Goal: Navigation & Orientation: Find specific page/section

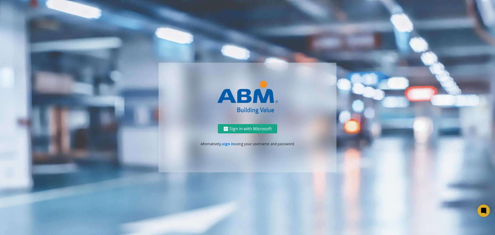
click at [258, 129] on button "Sign in with Microsoft" at bounding box center [247, 129] width 59 height 10
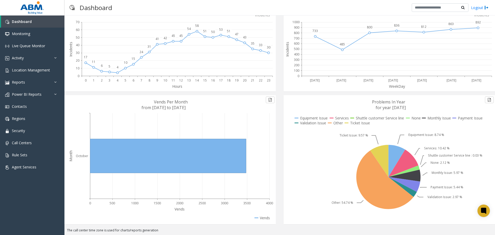
scroll to position [46, 0]
click at [31, 96] on span "Power BI Reports" at bounding box center [27, 94] width 30 height 5
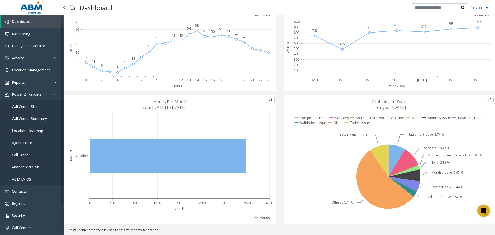
click at [22, 178] on span "ABM EV OS" at bounding box center [21, 179] width 19 height 5
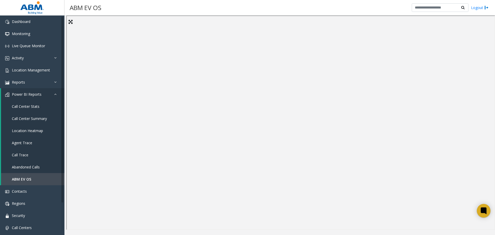
click at [486, 212] on icon at bounding box center [484, 210] width 6 height 7
click at [29, 150] on link "Call Trace" at bounding box center [32, 155] width 63 height 12
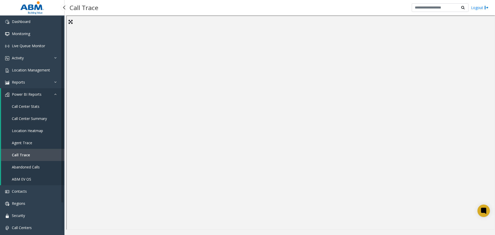
click at [23, 176] on link "ABM EV OS" at bounding box center [32, 179] width 63 height 12
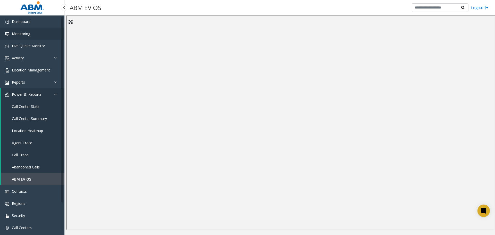
click at [23, 32] on span "Monitoring" at bounding box center [21, 33] width 18 height 5
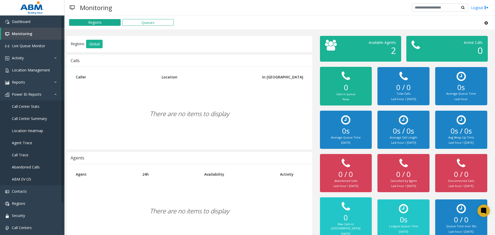
click at [379, 50] on h1 "2" at bounding box center [367, 50] width 58 height 11
click at [393, 54] on div "Available Agents 2" at bounding box center [367, 49] width 66 height 18
click at [391, 51] on span "2" at bounding box center [393, 50] width 5 height 12
click at [142, 23] on button "Queues" at bounding box center [148, 22] width 52 height 7
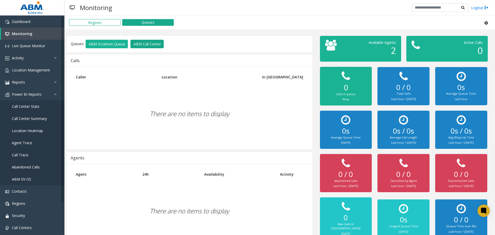
click at [152, 44] on button "ABM Call Center" at bounding box center [146, 44] width 33 height 9
click at [50, 46] on link "Live Queue Monitor" at bounding box center [32, 46] width 64 height 12
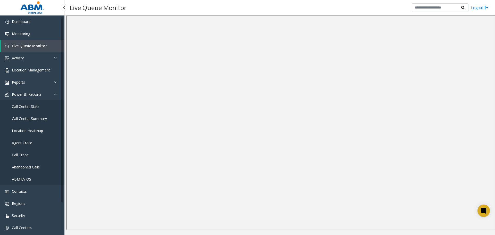
click at [20, 184] on link "ABM EV OS" at bounding box center [32, 179] width 64 height 12
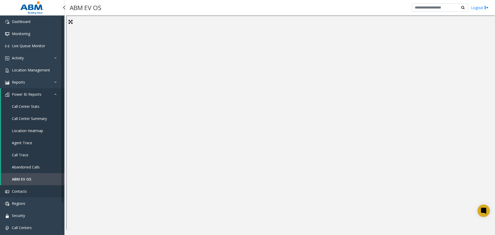
click at [34, 191] on link "Contacts" at bounding box center [32, 191] width 64 height 12
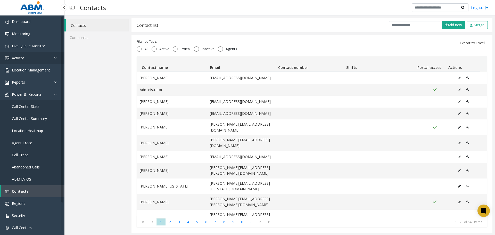
click at [27, 57] on link "Activity" at bounding box center [32, 58] width 64 height 12
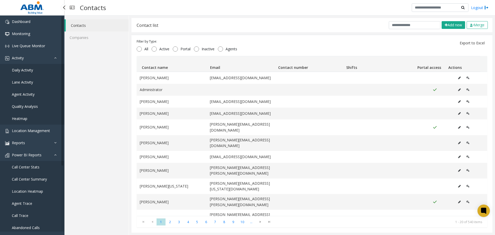
click at [21, 120] on span "Heatmap" at bounding box center [19, 118] width 15 height 5
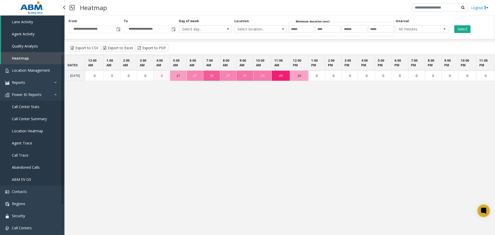
scroll to position [77, 0]
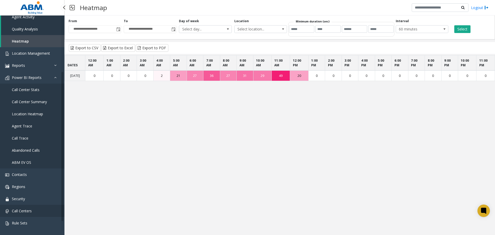
click at [28, 209] on span "Call Centers" at bounding box center [22, 210] width 20 height 5
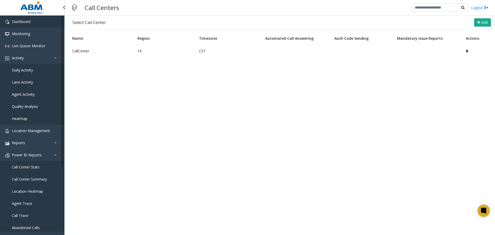
click at [32, 24] on link "Dashboard" at bounding box center [32, 21] width 64 height 12
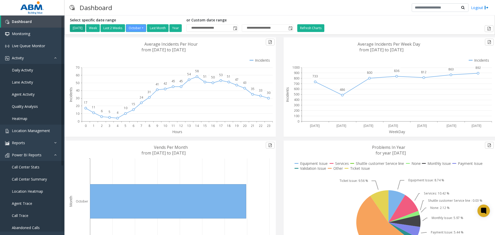
click at [80, 28] on button "[DATE]" at bounding box center [77, 28] width 15 height 8
type input "**********"
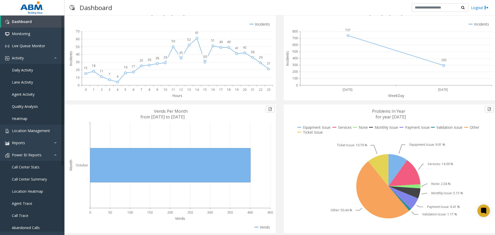
scroll to position [46, 0]
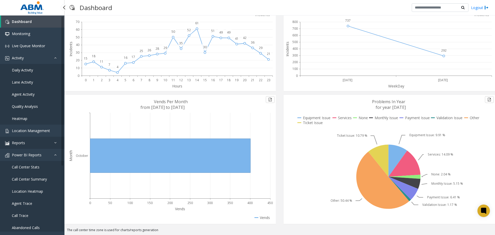
click at [51, 145] on link "Reports" at bounding box center [32, 143] width 64 height 12
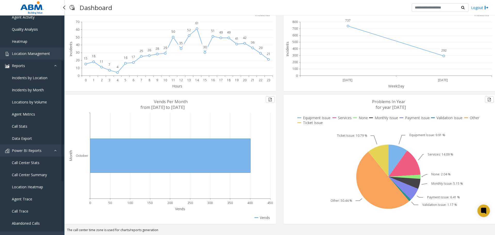
scroll to position [77, 0]
click at [26, 136] on span "Data Export" at bounding box center [22, 138] width 20 height 5
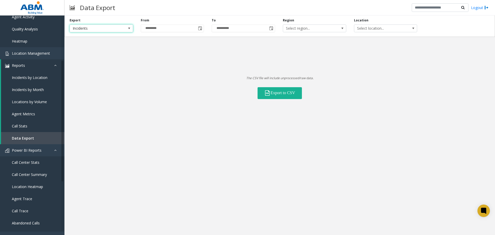
click at [131, 30] on span at bounding box center [129, 28] width 4 height 4
click at [131, 31] on span at bounding box center [129, 28] width 7 height 7
click at [314, 31] on span "Select region..." at bounding box center [308, 28] width 50 height 7
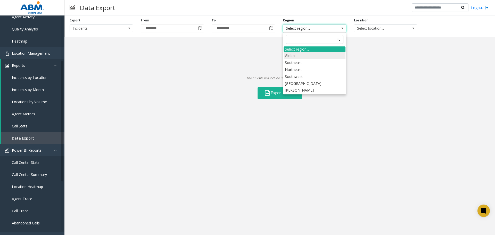
click at [310, 55] on li "Global" at bounding box center [315, 55] width 62 height 7
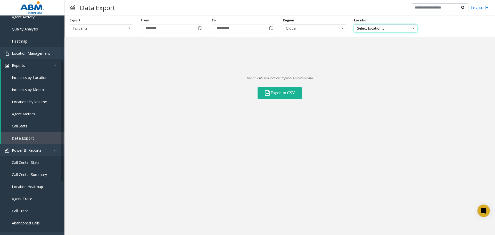
click at [368, 27] on span "Select location..." at bounding box center [379, 28] width 50 height 7
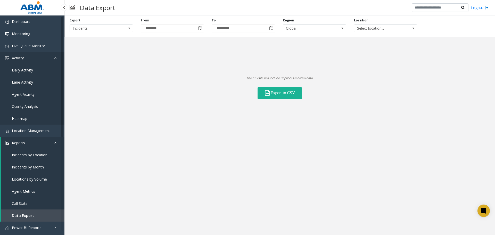
click at [54, 55] on link "Activity" at bounding box center [32, 58] width 64 height 12
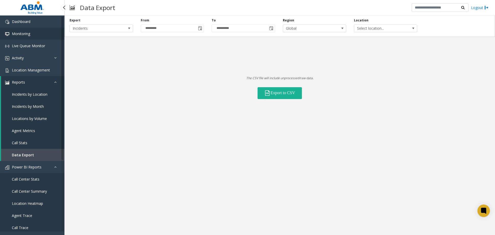
click at [47, 29] on link "Monitoring" at bounding box center [32, 34] width 64 height 12
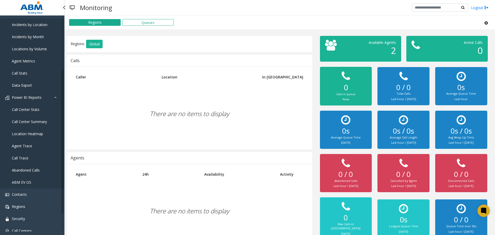
scroll to position [77, 0]
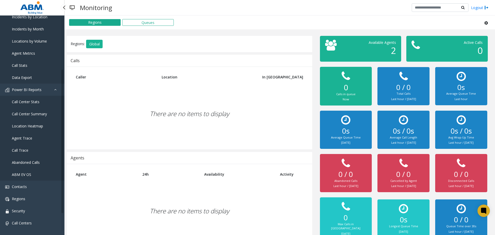
click at [36, 173] on link "ABM EV OS" at bounding box center [32, 174] width 64 height 12
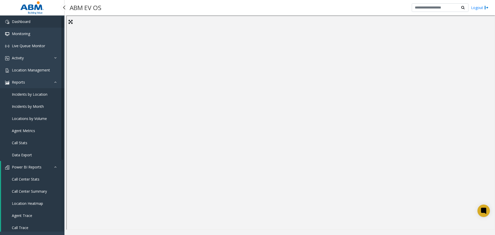
click at [25, 20] on span "Dashboard" at bounding box center [21, 21] width 19 height 5
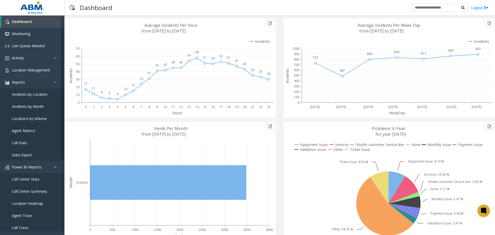
scroll to position [46, 0]
